Goal: Task Accomplishment & Management: Complete application form

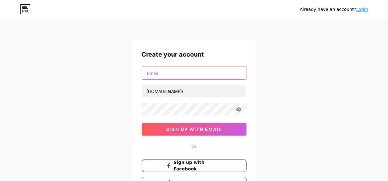
click at [166, 75] on input "text" at bounding box center [194, 73] width 104 height 12
paste input "[EMAIL_ADDRESS][DOMAIN_NAME]"
type input "[EMAIL_ADDRESS][DOMAIN_NAME]"
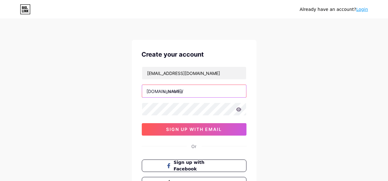
click at [178, 96] on input "text" at bounding box center [194, 91] width 104 height 12
paste input "ascentemc11"
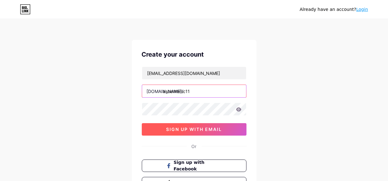
type input "ascentemc11"
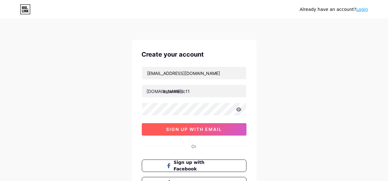
click at [188, 128] on span "sign up with email" at bounding box center [194, 129] width 56 height 5
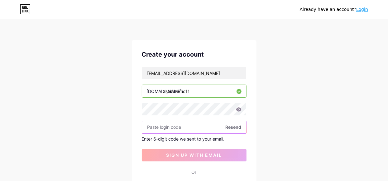
click at [191, 127] on input "text" at bounding box center [194, 127] width 104 height 12
paste input "104912"
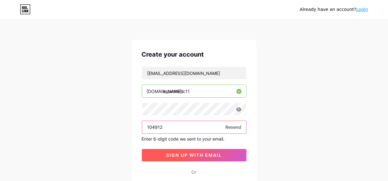
type input "104912"
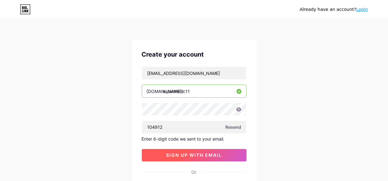
click at [194, 153] on span "sign up with email" at bounding box center [194, 155] width 56 height 5
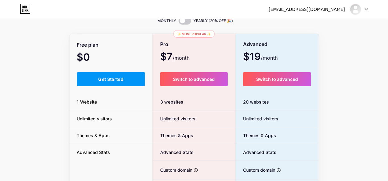
scroll to position [62, 0]
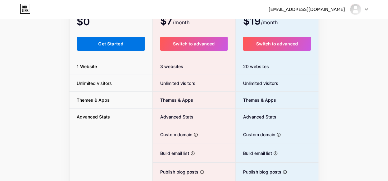
click at [107, 41] on span "Get Started" at bounding box center [110, 43] width 25 height 5
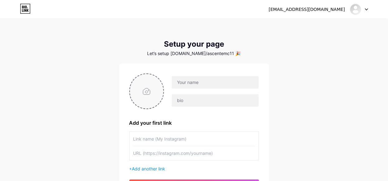
click at [148, 90] on input "file" at bounding box center [147, 91] width 34 height 35
type input "C:\fakepath\Untitled design (2).png"
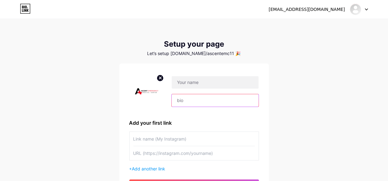
click at [190, 102] on input "text" at bounding box center [215, 100] width 87 height 12
paste input "Ascent Emergency Room in [GEOGRAPHIC_DATA], [GEOGRAPHIC_DATA] (77030) is the fi…"
type input "Ascent Emergency Room in [GEOGRAPHIC_DATA], [GEOGRAPHIC_DATA] (77030) is the fi…"
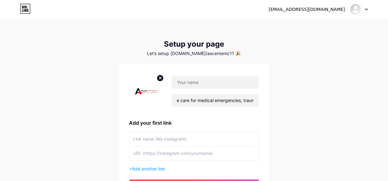
scroll to position [0, 0]
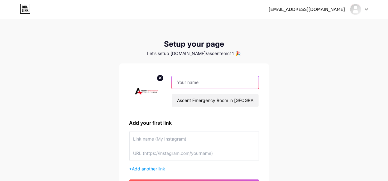
click at [201, 82] on input "text" at bounding box center [215, 82] width 87 height 12
paste input "Ascent Emergency Room"
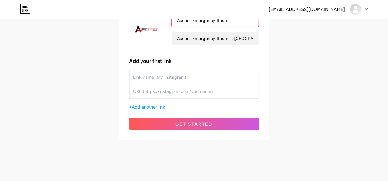
type input "Ascent Emergency Room"
click at [162, 93] on input "text" at bounding box center [193, 91] width 121 height 14
paste input "[URL][DOMAIN_NAME]"
type input "[URL][DOMAIN_NAME]"
click at [139, 75] on input "text" at bounding box center [193, 77] width 121 height 14
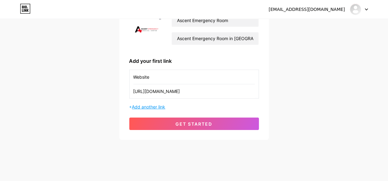
type input "Website"
click at [155, 106] on span "Add another link" at bounding box center [148, 106] width 33 height 5
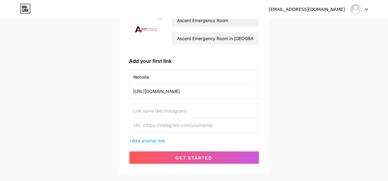
click at [170, 126] on input "text" at bounding box center [193, 125] width 121 height 14
paste input "[URL][DOMAIN_NAME]"
type input "[URL][DOMAIN_NAME]"
click at [151, 111] on input "text" at bounding box center [193, 111] width 121 height 14
type input "Facebook"
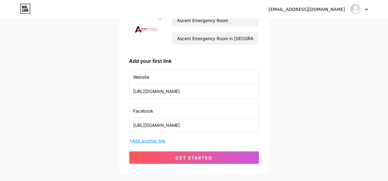
click at [157, 138] on span "Add another link" at bounding box center [148, 140] width 33 height 5
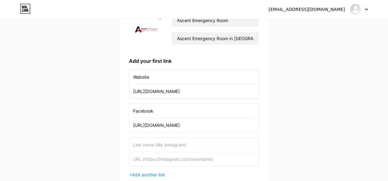
click at [179, 161] on input "text" at bounding box center [193, 159] width 121 height 14
paste input "[URL][DOMAIN_NAME]"
type input "[URL][DOMAIN_NAME]"
click at [160, 148] on input "text" at bounding box center [193, 145] width 121 height 14
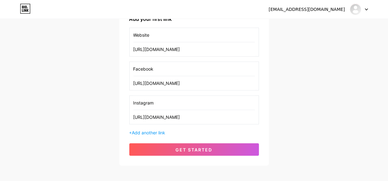
scroll to position [124, 0]
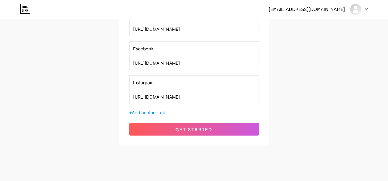
type input "Instagram"
click at [156, 114] on div "+ Add another link" at bounding box center [194, 112] width 130 height 7
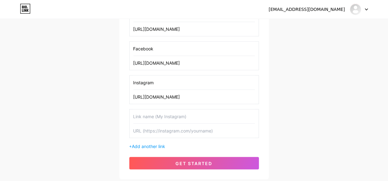
click at [147, 131] on input "text" at bounding box center [193, 131] width 121 height 14
paste input "[URL][DOMAIN_NAME]"
type input "[URL][DOMAIN_NAME]"
click at [151, 117] on input "text" at bounding box center [193, 117] width 121 height 14
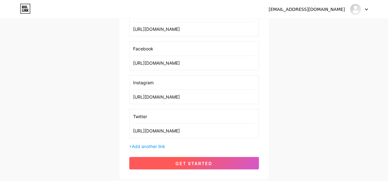
type input "Twitter"
click at [202, 162] on span "get started" at bounding box center [194, 163] width 37 height 5
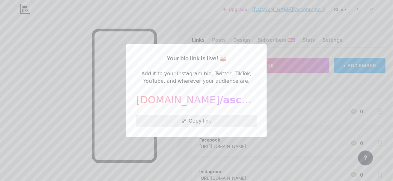
click at [201, 119] on button "Copy link" at bounding box center [196, 121] width 120 height 12
